Goal: Complete application form

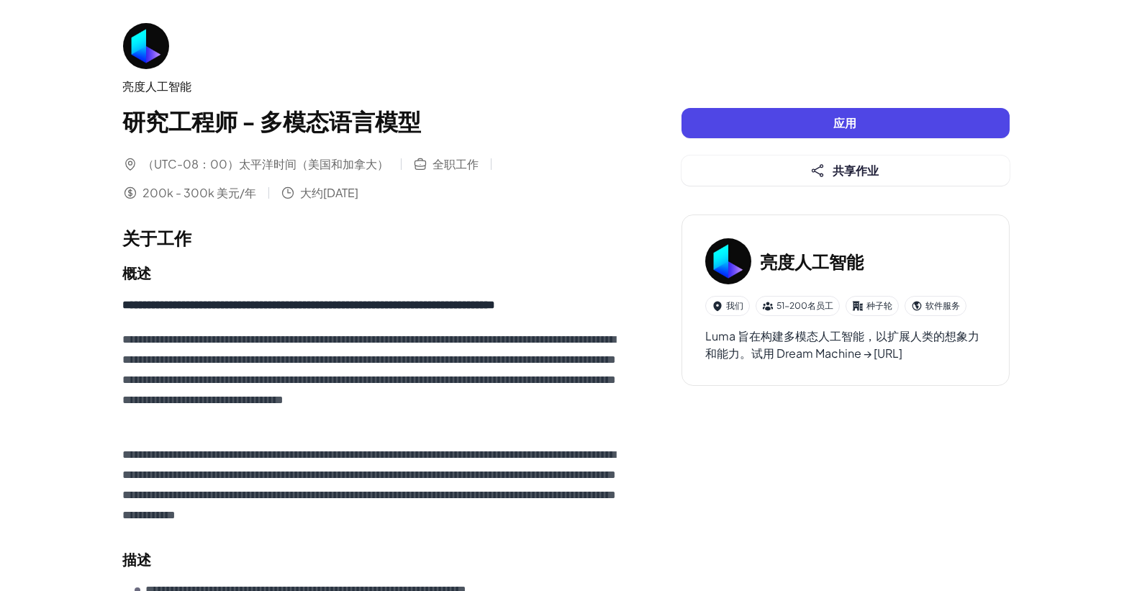
click at [151, 47] on img at bounding box center [146, 46] width 46 height 46
click at [156, 81] on div "亮度人工智能" at bounding box center [373, 86] width 501 height 17
click at [822, 258] on h3 "亮度人工智能" at bounding box center [812, 261] width 104 height 26
click at [876, 362] on div "Luma 旨在构建多模态人工智能，以扩展人类的想象力和能力。试用 Dream Machine → https://lumalabs.ai/dream-mach…" at bounding box center [845, 344] width 281 height 35
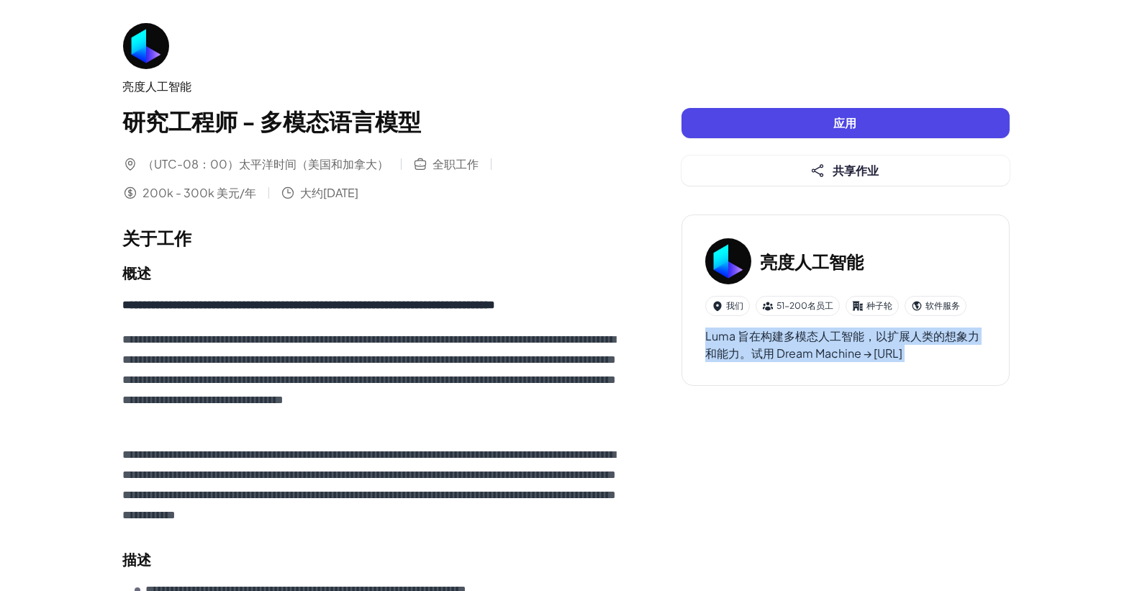
click at [874, 362] on div "Luma 旨在构建多模态人工智能，以扩展人类的想象力和能力。试用 Dream Machine → https://lumalabs.ai/dream-mach…" at bounding box center [845, 344] width 281 height 35
drag, startPoint x: 874, startPoint y: 374, endPoint x: 859, endPoint y: 370, distance: 16.4
click at [859, 362] on div "Luma 旨在构建多模态人工智能，以扩展人类的想象力和能力。试用 Dream Machine → https://lumalabs.ai/dream-mach…" at bounding box center [845, 344] width 281 height 35
click at [860, 362] on div "Luma 旨在构建多模态人工智能，以扩展人类的想象力和能力。试用 Dream Machine → https://lumalabs.ai/dream-mach…" at bounding box center [845, 344] width 281 height 35
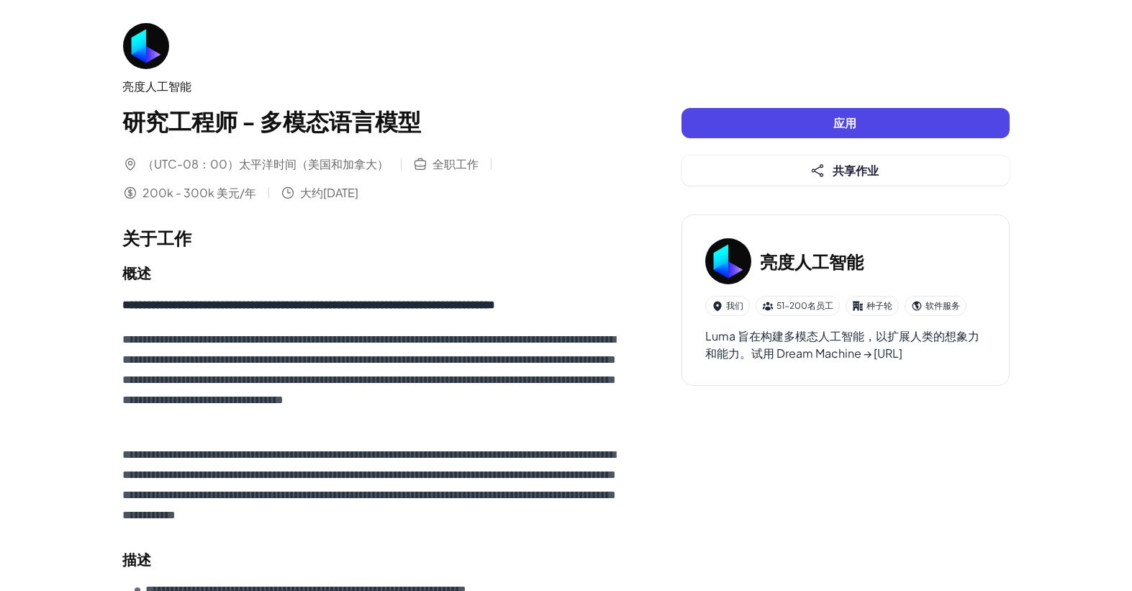
click at [860, 362] on div "Luma 旨在构建多模态人工智能，以扩展人类的想象力和能力。试用 Dream Machine → https://lumalabs.ai/dream-mach…" at bounding box center [845, 344] width 281 height 35
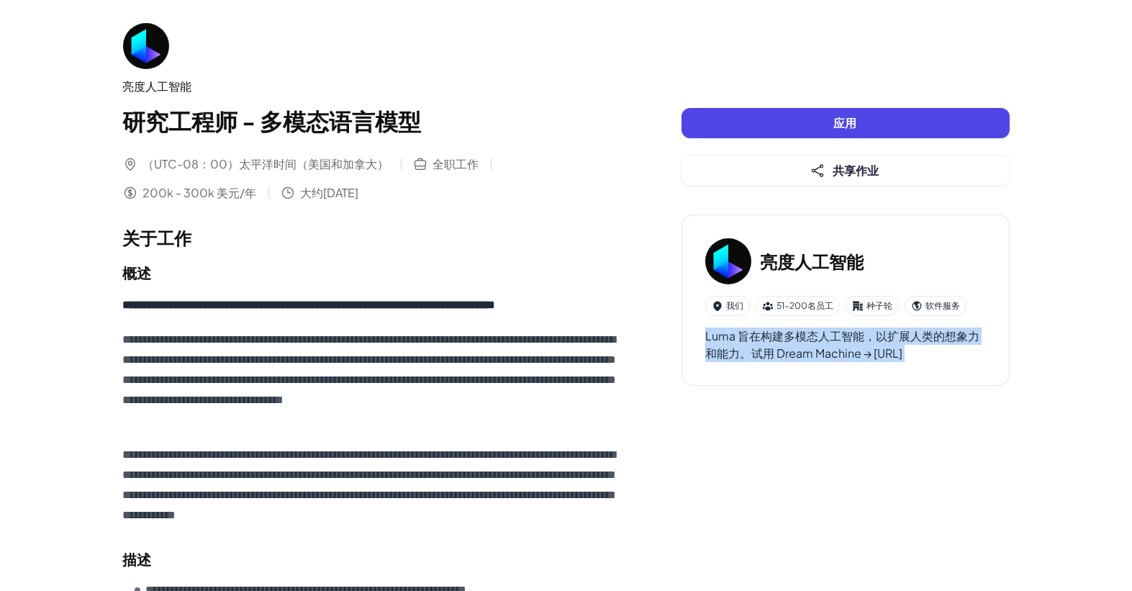
click at [860, 362] on div "Luma 旨在构建多模态人工智能，以扩展人类的想象力和能力。试用 Dream Machine → https://lumalabs.ai/dream-mach…" at bounding box center [845, 344] width 281 height 35
drag, startPoint x: 860, startPoint y: 371, endPoint x: 898, endPoint y: 373, distance: 38.2
click at [898, 362] on div "Luma 旨在构建多模态人工智能，以扩展人类的想象力和能力。试用 Dream Machine → https://lumalabs.ai/dream-mach…" at bounding box center [845, 344] width 281 height 35
click at [773, 362] on div "Luma 旨在构建多模态人工智能，以扩展人类的想象力和能力。试用 Dream Machine → https://lumalabs.ai/dream-mach…" at bounding box center [845, 344] width 281 height 35
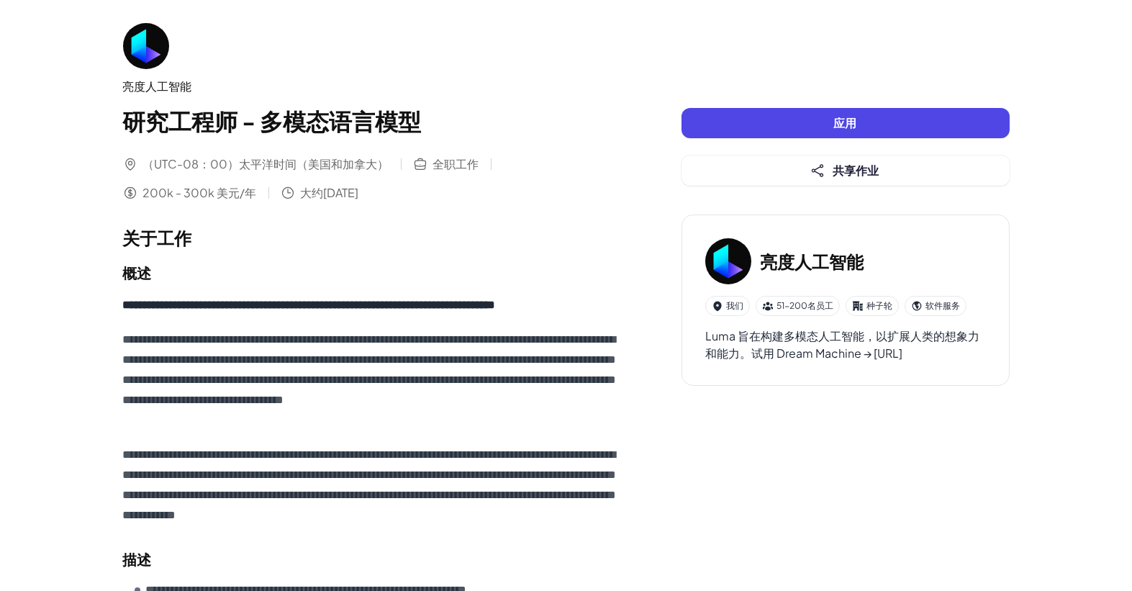
drag, startPoint x: 700, startPoint y: 371, endPoint x: 901, endPoint y: 378, distance: 201.6
click at [901, 378] on div "亮度人工智能 我们 51-200名员工 种子轮 软件服务 Luma 旨在构建多模态人工智能，以扩展人类的想象力和能力。试用 Dream Machine → h…" at bounding box center [846, 299] width 328 height 171
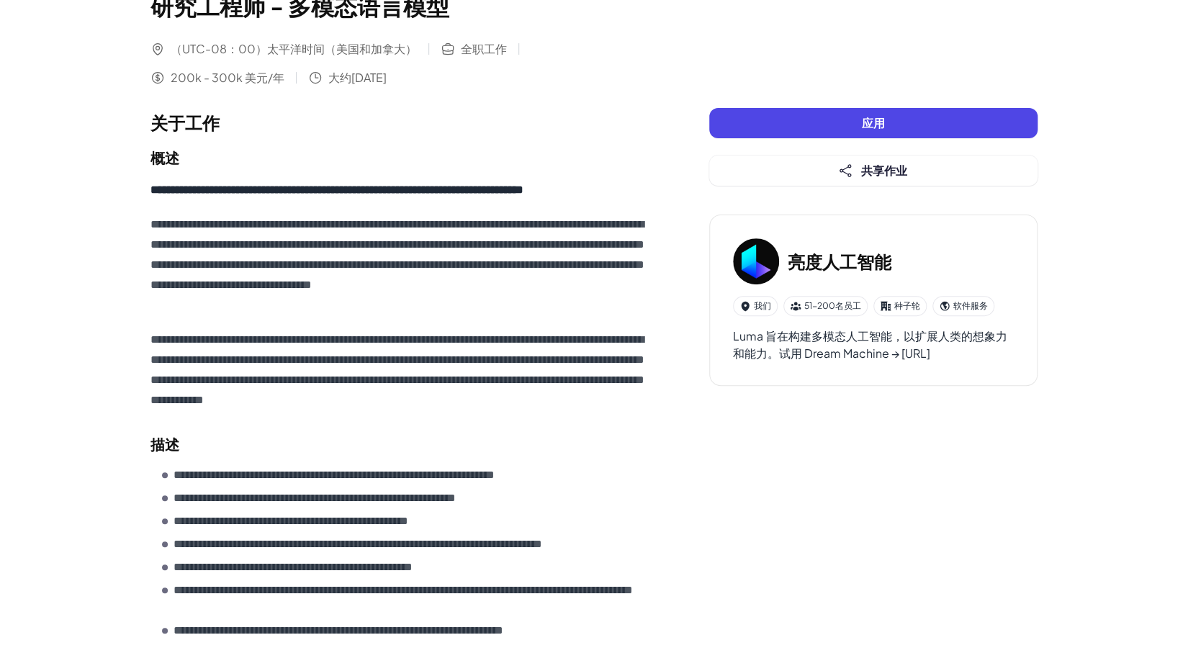
scroll to position [78, 0]
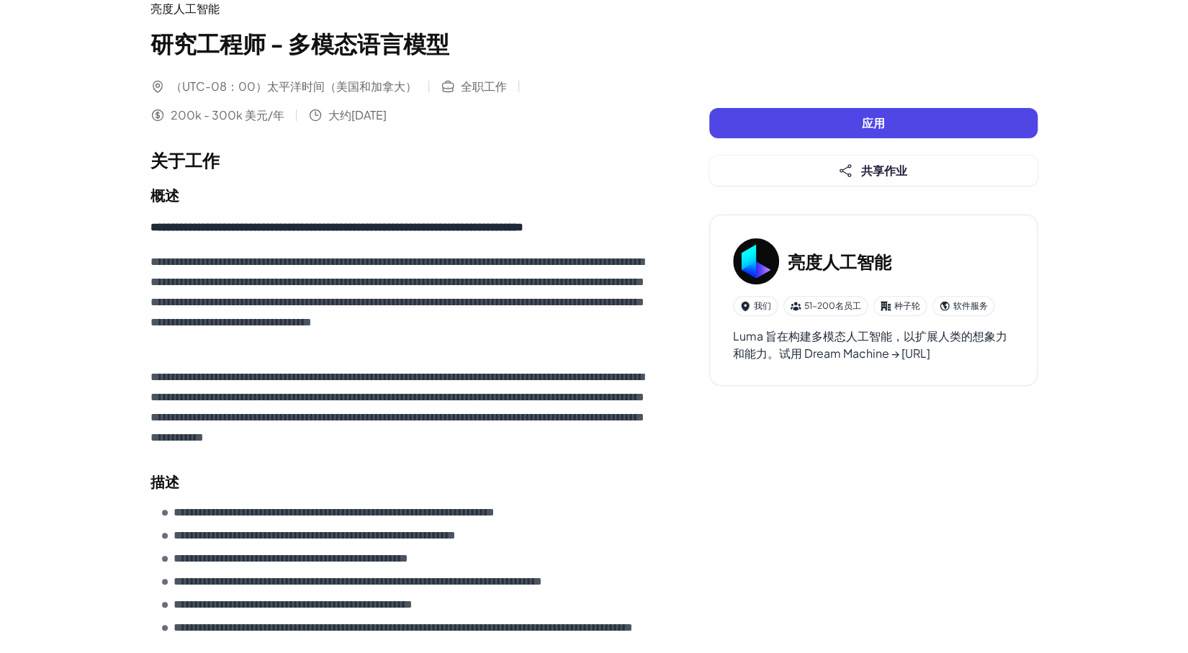
click at [792, 119] on button "应用" at bounding box center [873, 123] width 328 height 30
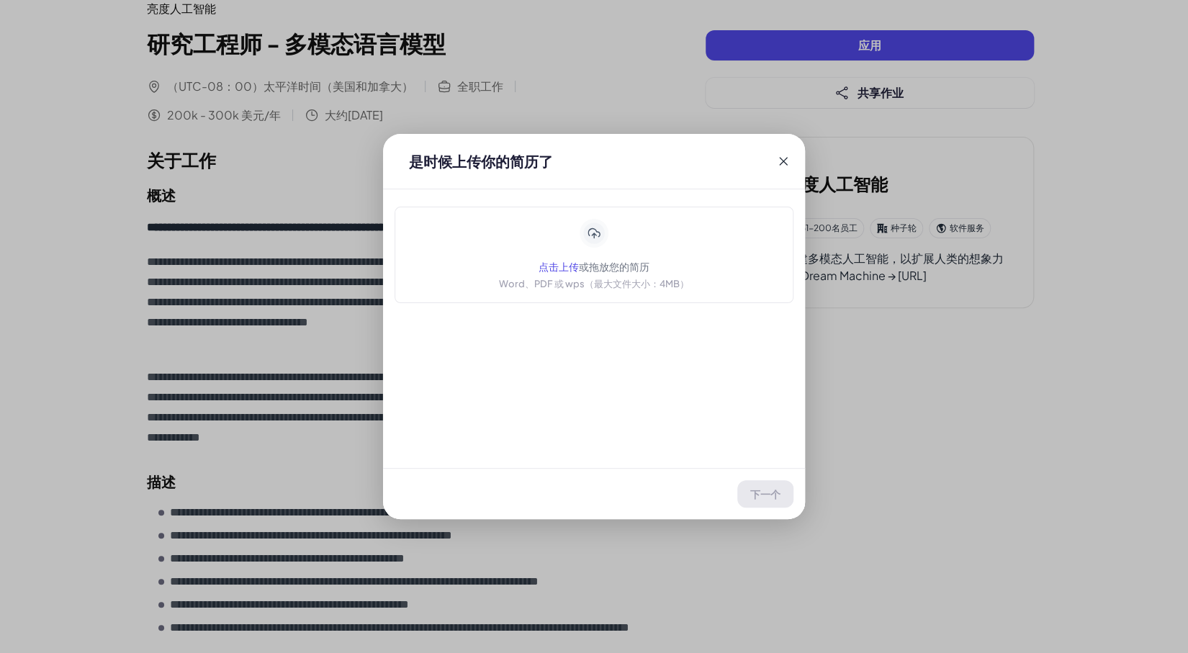
click at [620, 224] on div "点击上传 或拖放您的简历 Word、PDF 或 wps（最大文件大小：4MB）" at bounding box center [594, 255] width 190 height 72
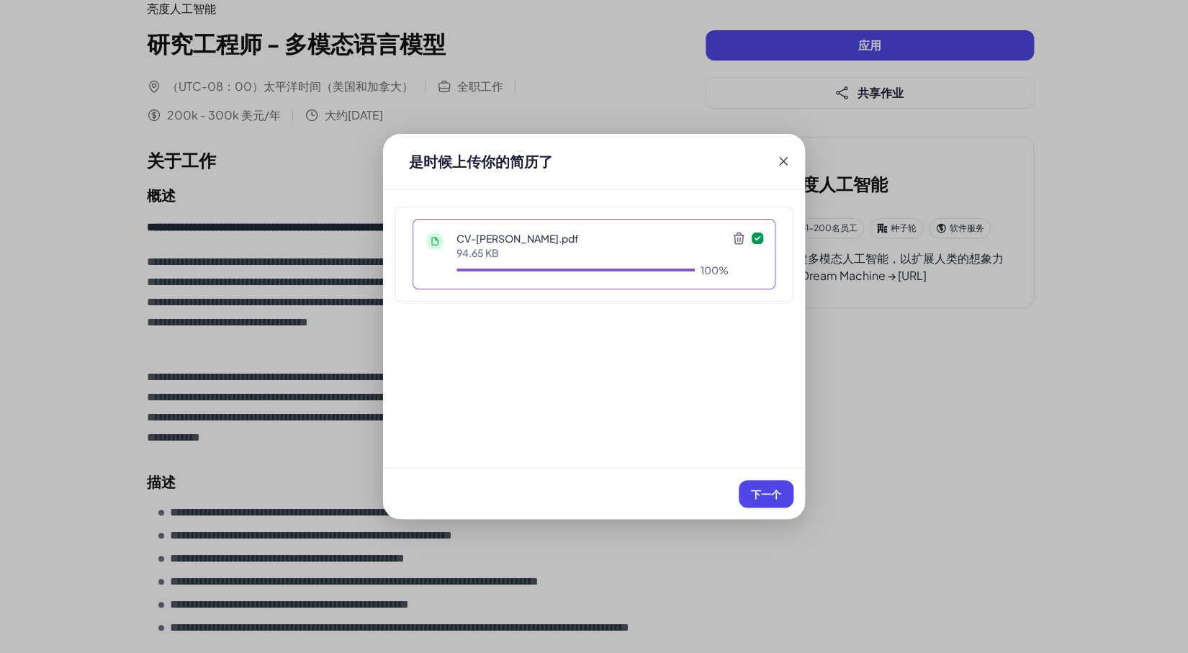
click at [769, 489] on span "下一个" at bounding box center [766, 493] width 30 height 13
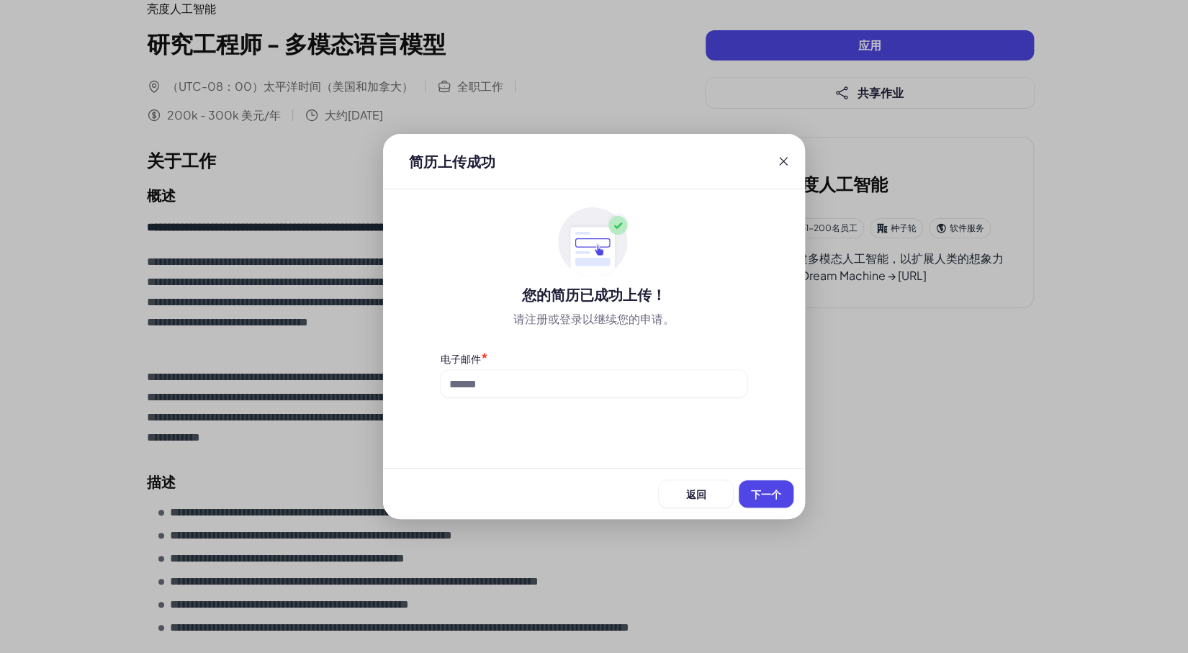
click at [636, 399] on div "简历上传成功 您的简历已成功上传！ 请注册或登录以继续您的申请。 电子邮件 * 返回 下一个" at bounding box center [594, 326] width 422 height 385
click at [640, 381] on input at bounding box center [593, 383] width 307 height 27
type input "**********"
click at [771, 493] on span "下一个" at bounding box center [766, 493] width 30 height 13
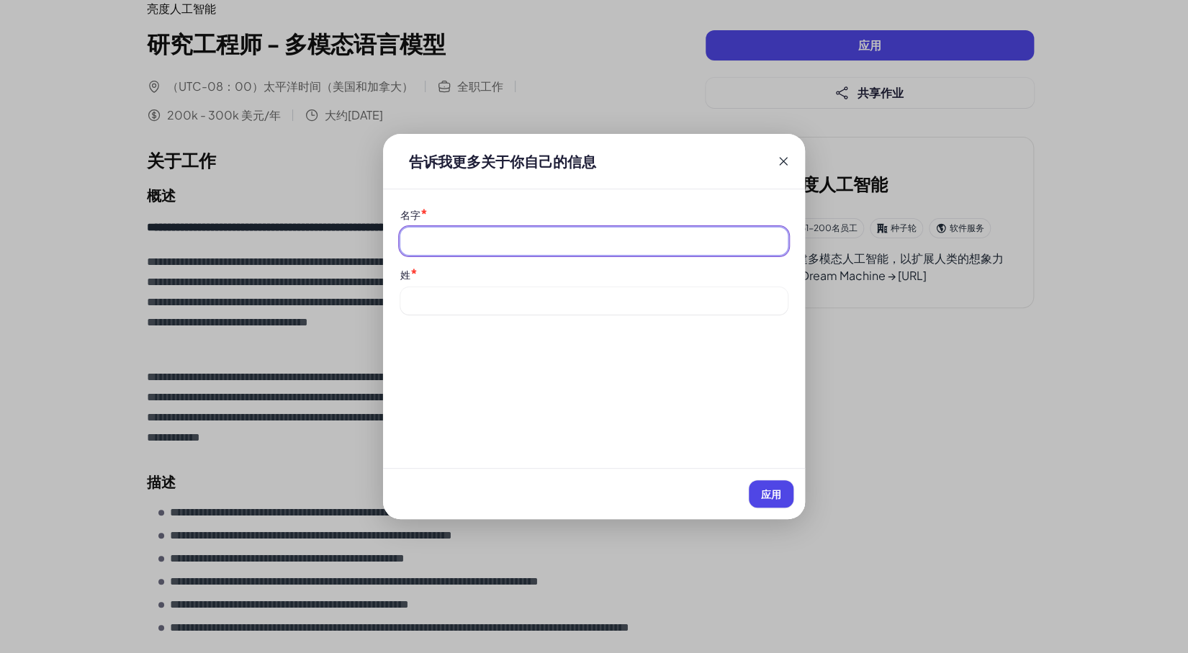
click at [590, 232] on input at bounding box center [593, 240] width 387 height 27
type input "*****"
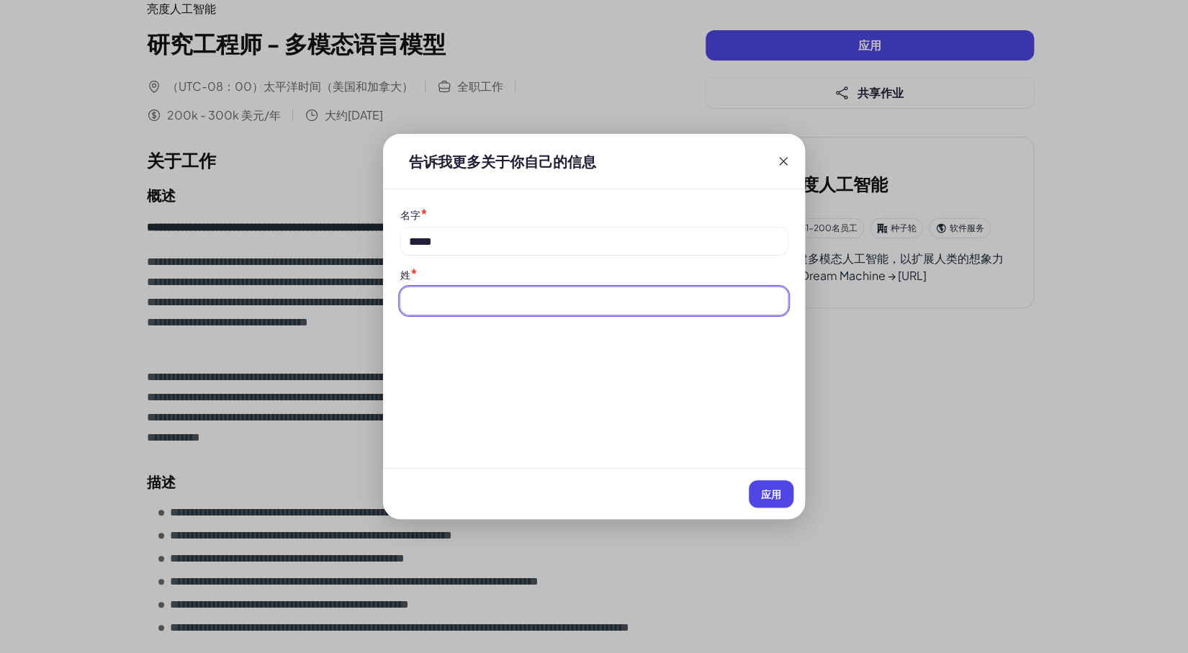
click at [715, 294] on input at bounding box center [593, 300] width 387 height 27
type input "***"
click at [766, 502] on button "应用" at bounding box center [770, 493] width 45 height 27
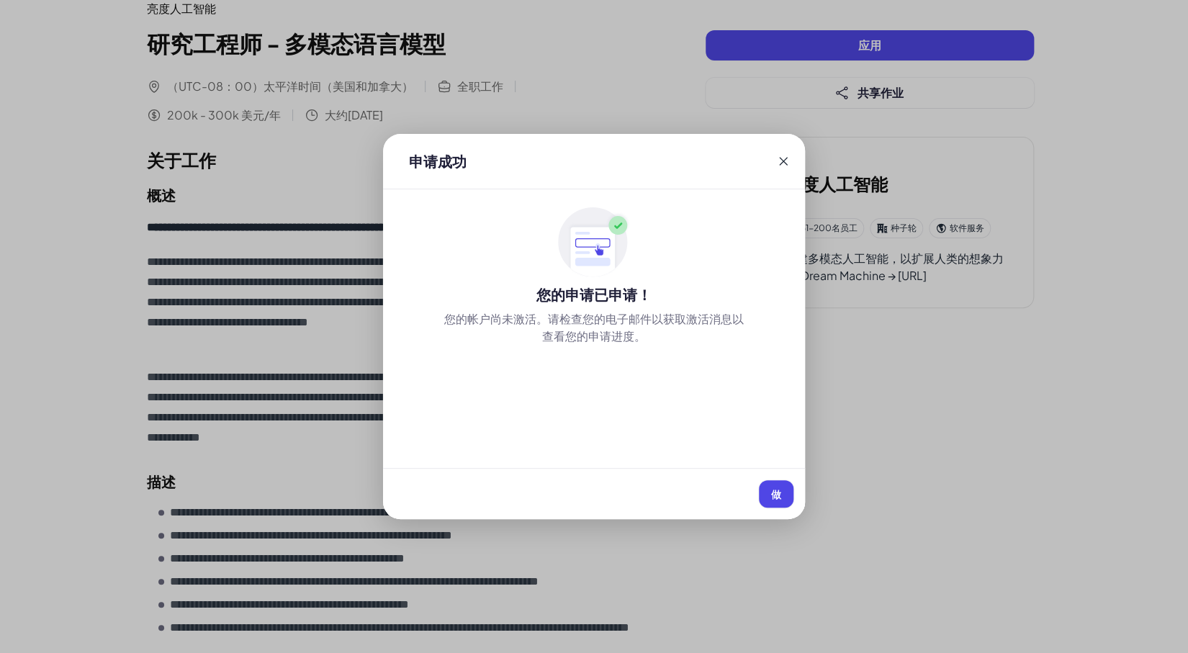
click at [777, 492] on span "做" at bounding box center [776, 493] width 10 height 13
